Goal: Task Accomplishment & Management: Manage account settings

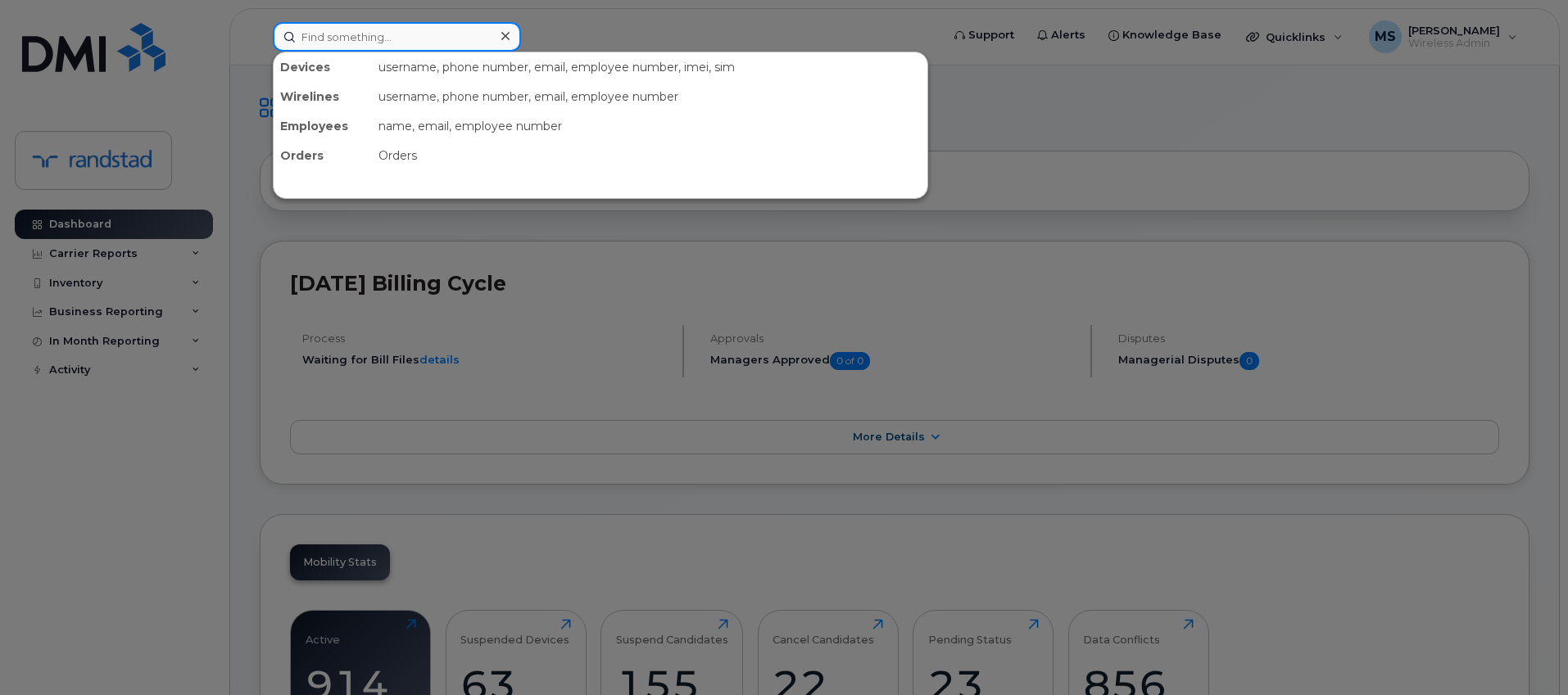
click at [401, 43] on input at bounding box center [396, 37] width 248 height 30
click at [421, 29] on input at bounding box center [396, 37] width 248 height 30
paste input "2895448186"
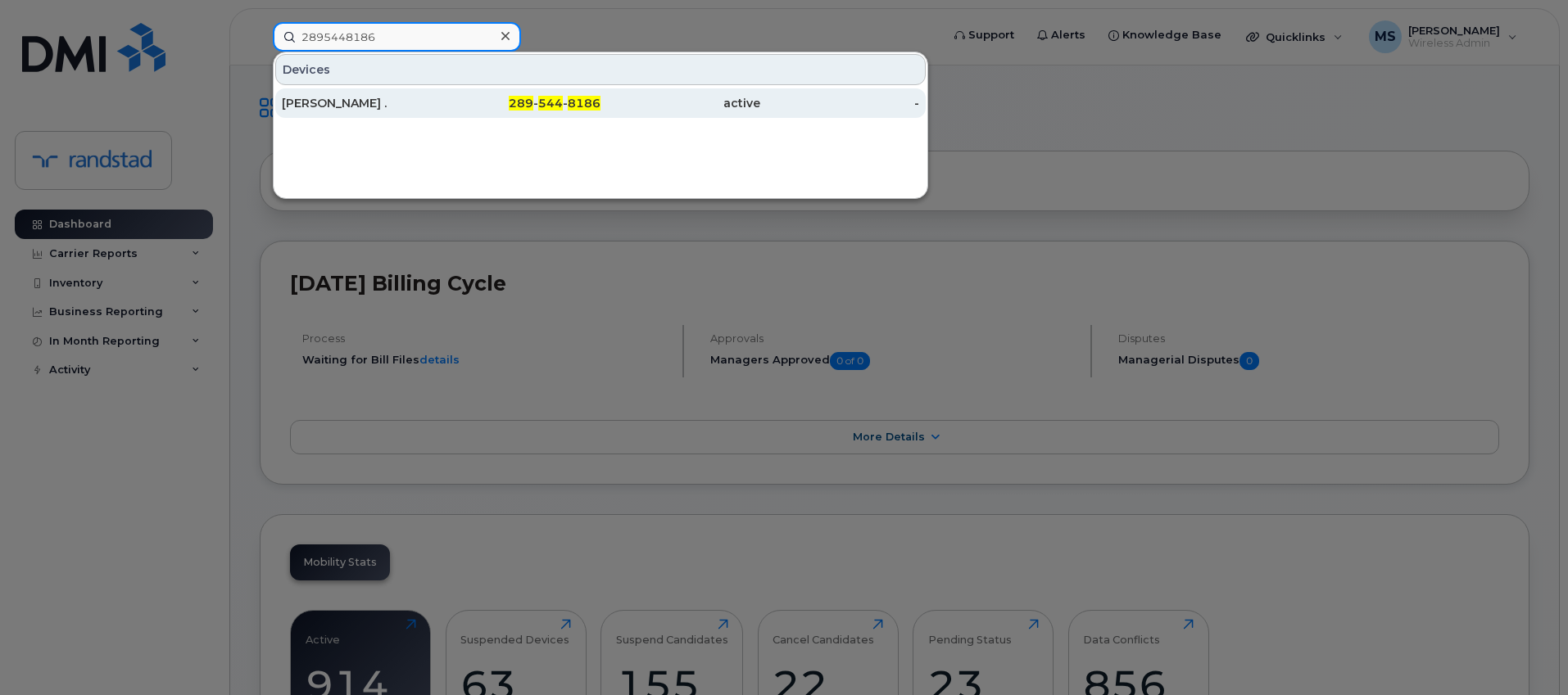
type input "2895448186"
click at [413, 97] on div "[PERSON_NAME] ." at bounding box center [362, 103] width 159 height 16
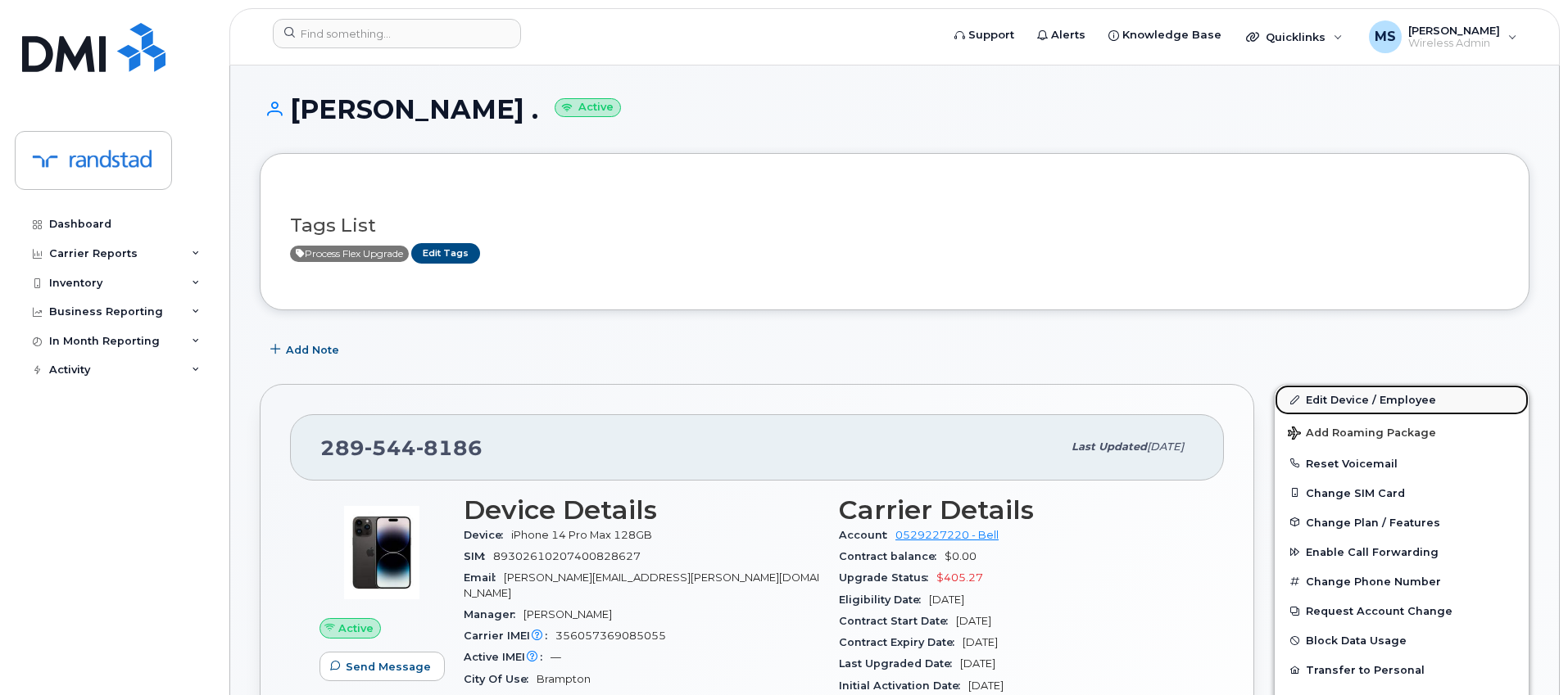
click at [1349, 408] on link "Edit Device / Employee" at bounding box center [1401, 399] width 254 height 30
click at [1331, 500] on button "Change SIM Card" at bounding box center [1401, 493] width 254 height 30
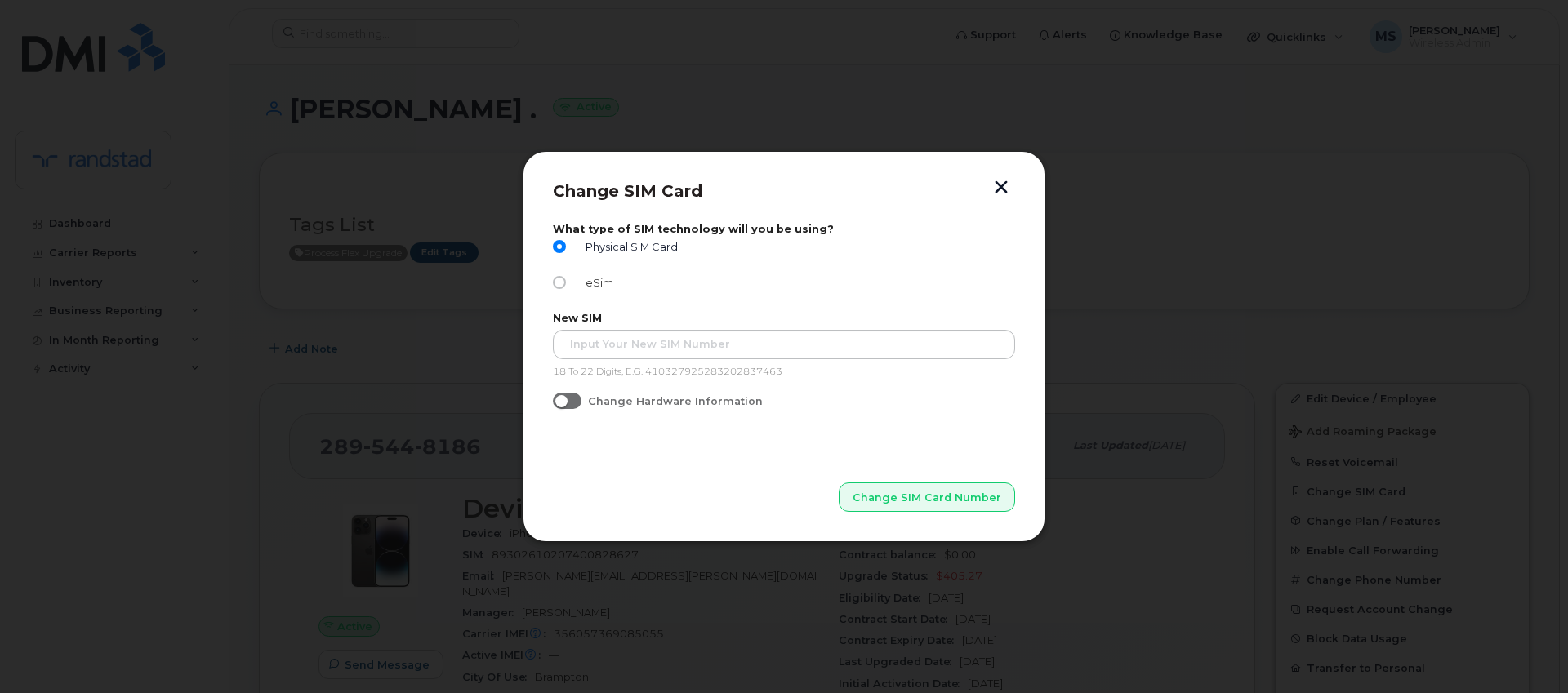
click at [596, 281] on span "eSim" at bounding box center [596, 283] width 34 height 13
click at [566, 281] on input "eSim" at bounding box center [559, 282] width 13 height 13
radio input "true"
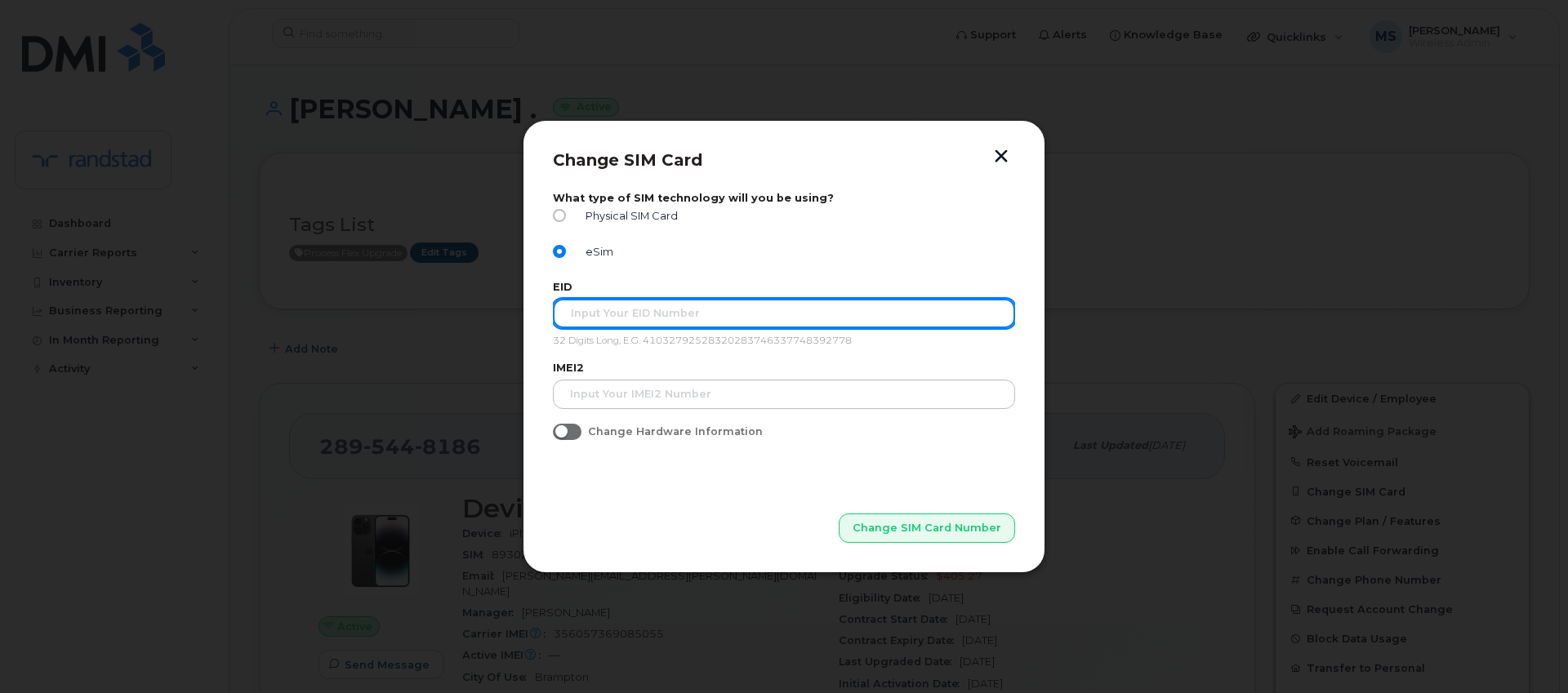
click at [611, 315] on input "text" at bounding box center [784, 313] width 463 height 29
paste input "356057369891577"
type input "356057369891577"
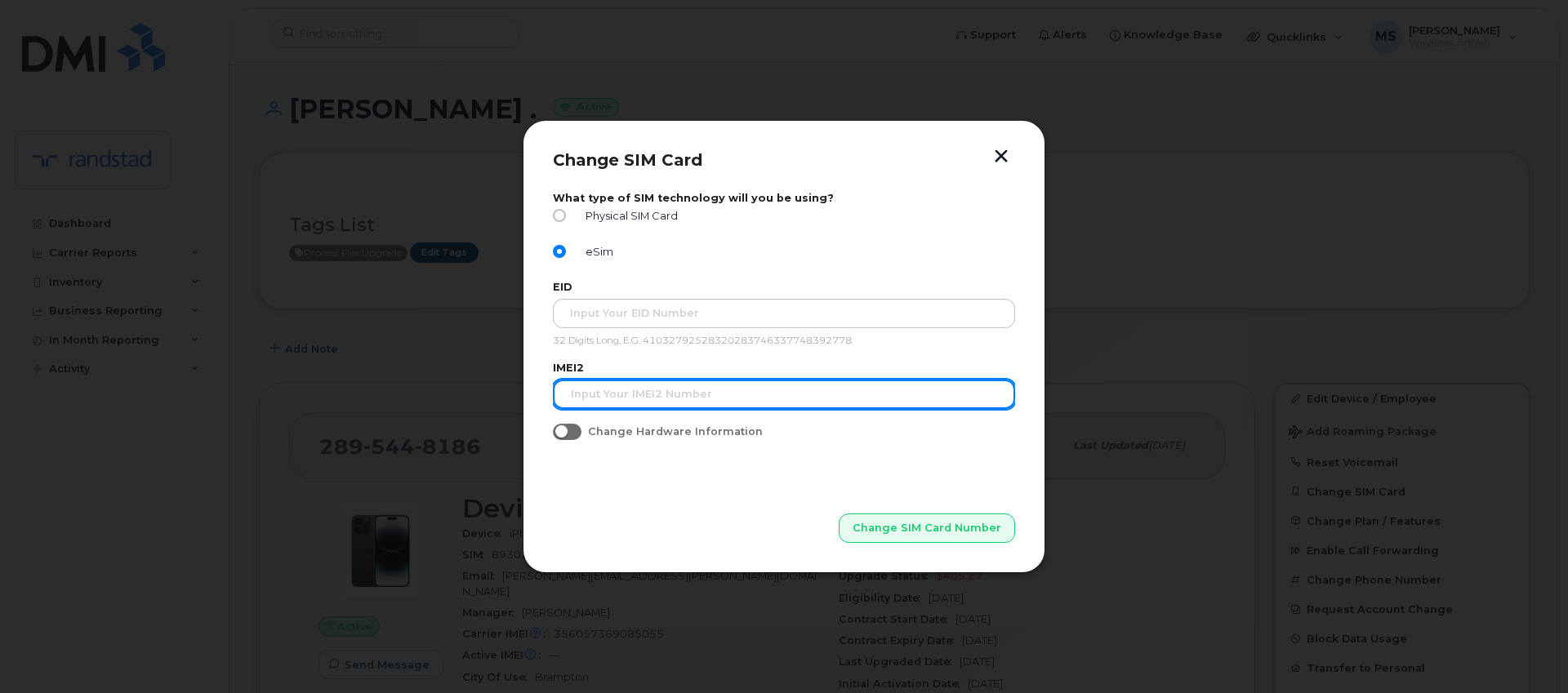
click at [638, 397] on input "text" at bounding box center [784, 394] width 463 height 29
paste input "356057369891577"
type input "356057369891577"
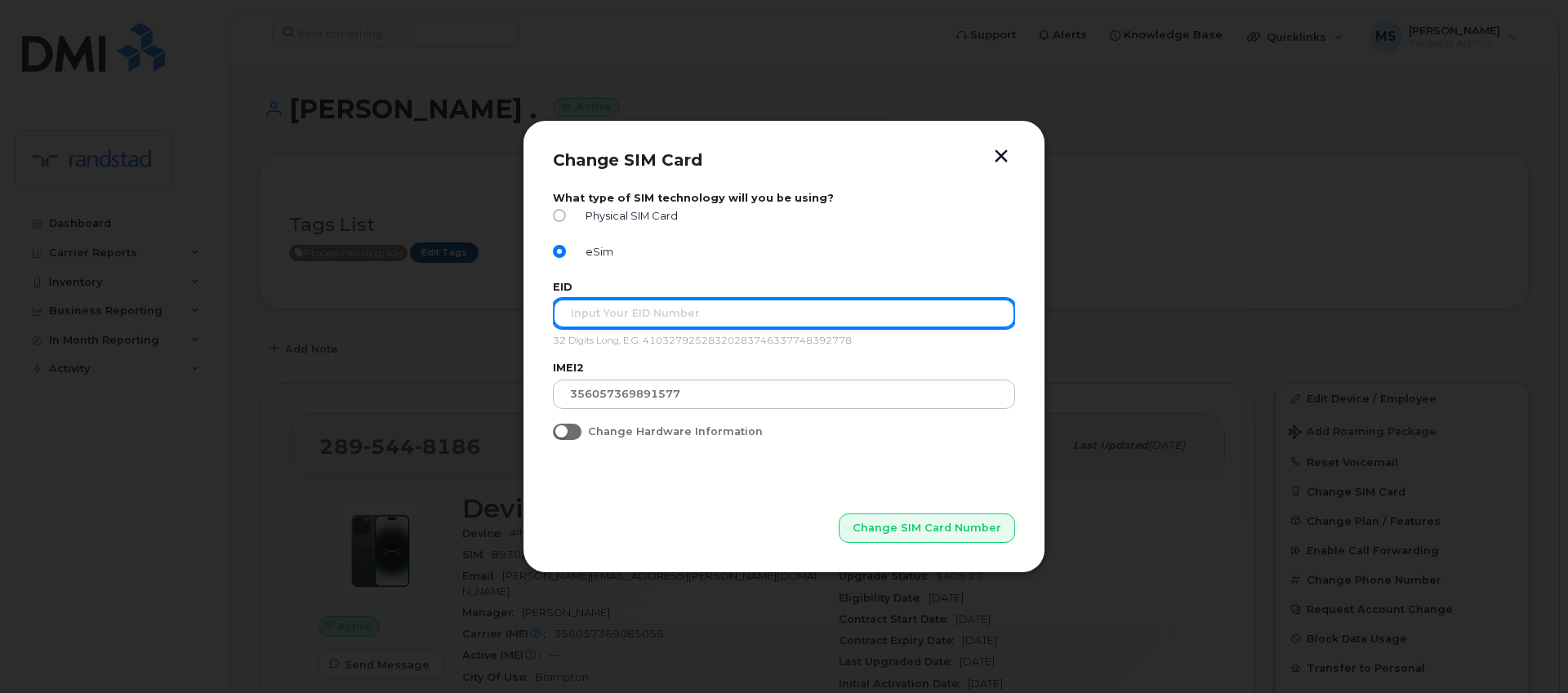
click at [634, 308] on input "text" at bounding box center [784, 313] width 463 height 29
paste input "356057369891577"
type input "356057369891577"
